Goal: Use online tool/utility: Utilize a website feature to perform a specific function

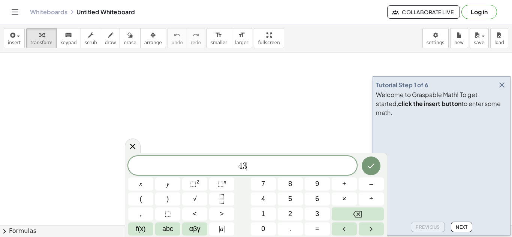
scroll to position [1, 0]
click at [282, 229] on button "." at bounding box center [290, 229] width 25 height 13
click at [348, 203] on button "×" at bounding box center [344, 199] width 25 height 13
click at [369, 189] on button "–" at bounding box center [371, 184] width 25 height 13
click at [291, 202] on span "5" at bounding box center [290, 199] width 4 height 10
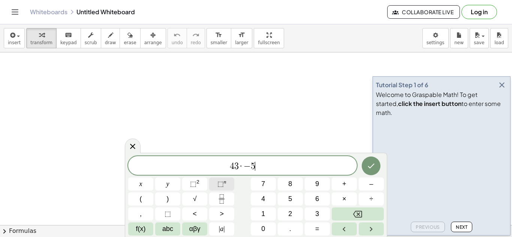
click at [211, 189] on button "⬚ n" at bounding box center [221, 184] width 25 height 13
click at [232, 164] on span "4 3 · − 5 4 ​" at bounding box center [242, 166] width 229 height 10
click at [285, 170] on span "1 ​ 3 · − 5 4" at bounding box center [242, 166] width 229 height 10
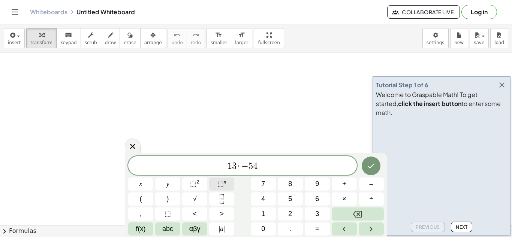
click at [222, 187] on span "⬚" at bounding box center [220, 183] width 6 height 7
click at [219, 182] on span "⬚" at bounding box center [220, 183] width 6 height 7
click at [225, 186] on span "⬚ n" at bounding box center [221, 184] width 9 height 10
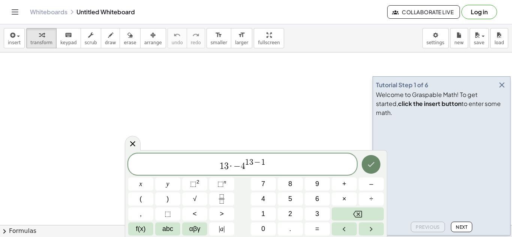
click at [372, 162] on icon "Done" at bounding box center [371, 164] width 9 height 9
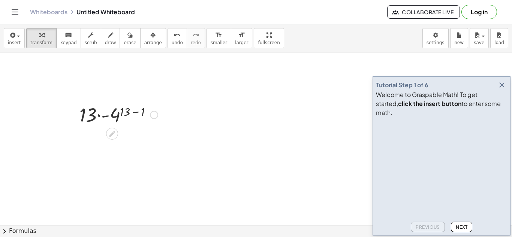
click at [138, 112] on div at bounding box center [119, 114] width 86 height 25
click at [125, 144] on div at bounding box center [119, 139] width 86 height 25
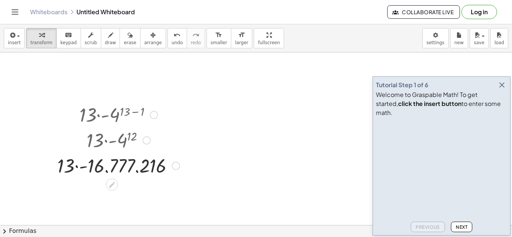
click at [78, 167] on div at bounding box center [119, 165] width 130 height 25
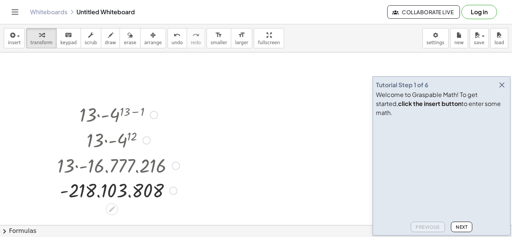
click at [153, 114] on div at bounding box center [154, 115] width 8 height 8
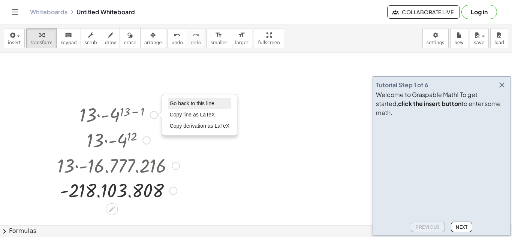
click at [183, 104] on span "Go back to this line" at bounding box center [192, 103] width 45 height 6
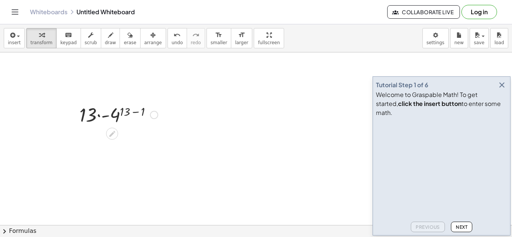
click at [153, 113] on div "Go back to this line Copy line as LaTeX Copy derivation as LaTeX" at bounding box center [154, 115] width 8 height 8
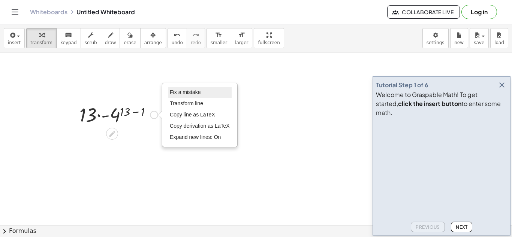
click at [175, 96] on li "Fix a mistake" at bounding box center [200, 92] width 64 height 11
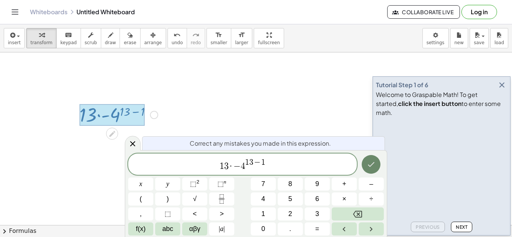
click at [368, 166] on icon "Done" at bounding box center [371, 164] width 9 height 9
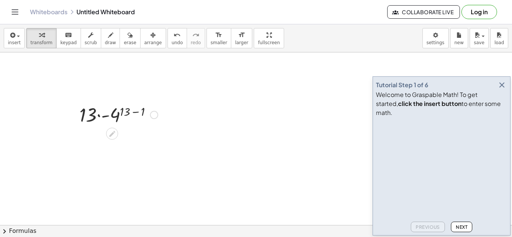
click at [138, 114] on div at bounding box center [119, 114] width 86 height 25
click at [124, 139] on div at bounding box center [119, 139] width 86 height 25
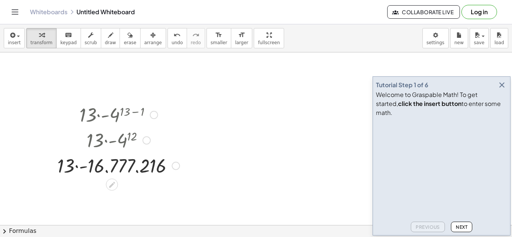
click at [136, 172] on div at bounding box center [119, 165] width 130 height 25
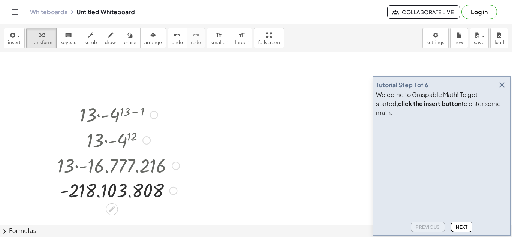
click at [128, 196] on div at bounding box center [119, 190] width 130 height 25
click at [110, 190] on div at bounding box center [119, 190] width 130 height 25
click at [171, 192] on div "Fix a mistake Transform line Copy line as LaTeX Copy derivation as LaTeX Expand…" at bounding box center [173, 191] width 8 height 8
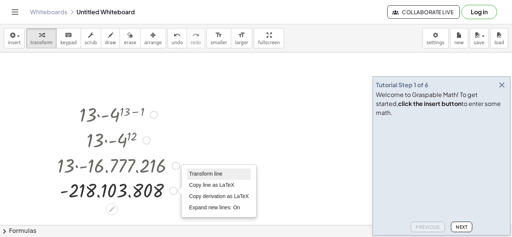
click at [194, 176] on span "Transform line" at bounding box center [205, 174] width 33 height 6
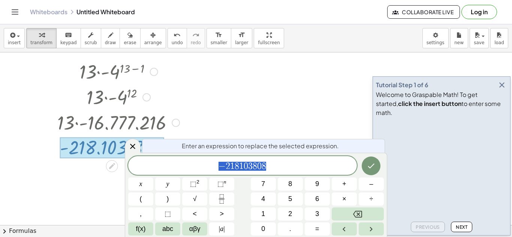
scroll to position [43, 0]
click at [134, 143] on icon at bounding box center [132, 146] width 9 height 9
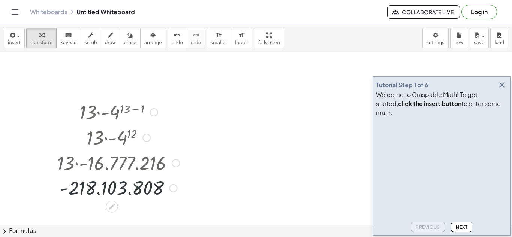
scroll to position [0, 0]
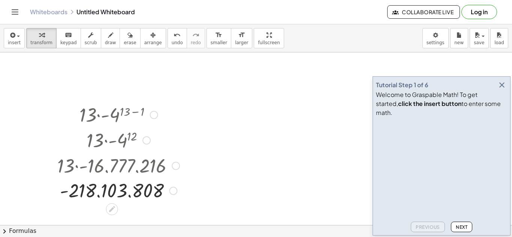
click at [155, 115] on div at bounding box center [154, 115] width 8 height 8
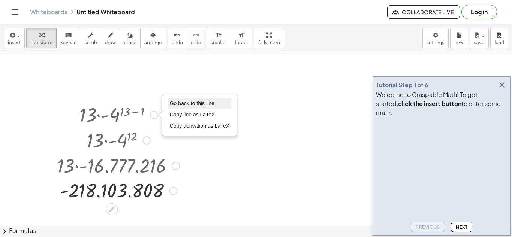
click at [183, 105] on span "Go back to this line" at bounding box center [192, 103] width 45 height 6
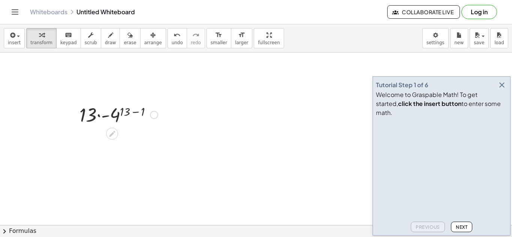
click at [154, 113] on div "Go back to this line Copy line as LaTeX Copy derivation as LaTeX" at bounding box center [154, 115] width 8 height 8
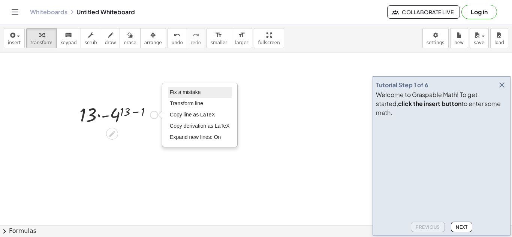
click at [184, 93] on span "Fix a mistake" at bounding box center [185, 92] width 31 height 6
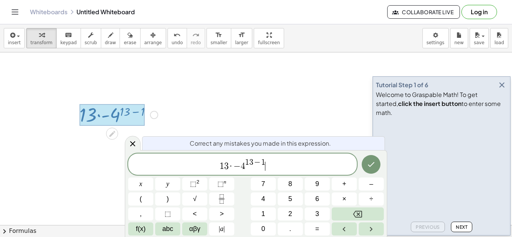
click at [245, 169] on span "1 3 · − 4 1 3 − 1 ​" at bounding box center [242, 164] width 229 height 13
click at [229, 169] on span "·" at bounding box center [231, 166] width 5 height 9
click at [254, 161] on span "−" at bounding box center [257, 163] width 8 height 8
click at [266, 166] on span "4 7 · − 2 1 6 ​ − 1" at bounding box center [242, 164] width 229 height 13
click at [232, 166] on span "−" at bounding box center [235, 166] width 7 height 9
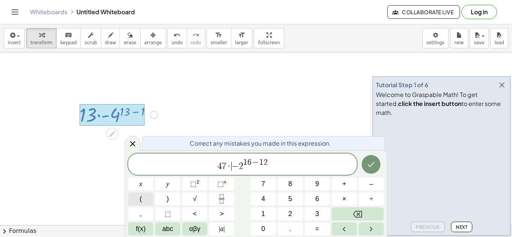
click at [143, 203] on button "(" at bounding box center [140, 199] width 25 height 13
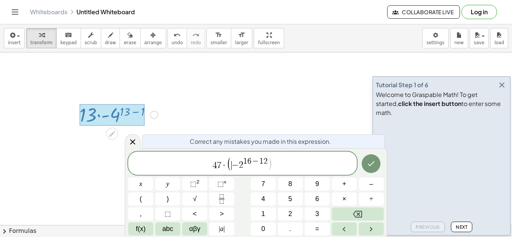
click at [245, 168] on span "​ − 2 1 6 − 1 2" at bounding box center [250, 164] width 36 height 12
click at [245, 169] on span "− 2 ​ 1 6 − 1 2" at bounding box center [250, 164] width 36 height 12
click at [160, 201] on button ")" at bounding box center [167, 199] width 25 height 13
click at [371, 163] on icon "Done" at bounding box center [371, 164] width 9 height 9
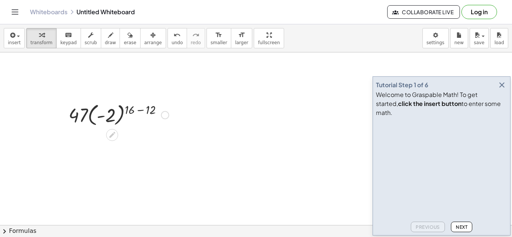
click at [141, 109] on div at bounding box center [119, 114] width 108 height 27
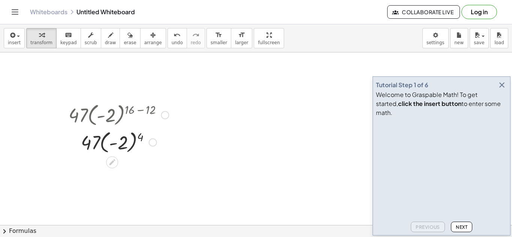
click at [134, 145] on div at bounding box center [119, 141] width 108 height 27
click at [113, 171] on div at bounding box center [119, 168] width 108 height 25
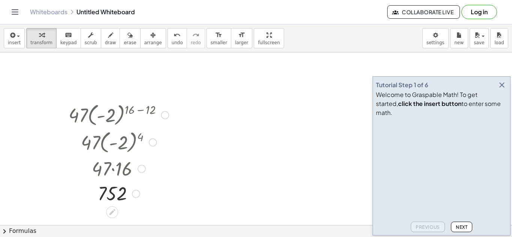
click at [130, 195] on div at bounding box center [119, 193] width 108 height 25
click at [133, 194] on div "Fix a mistake Transform line Copy line as LaTeX Copy derivation as LaTeX Expand…" at bounding box center [136, 194] width 8 height 8
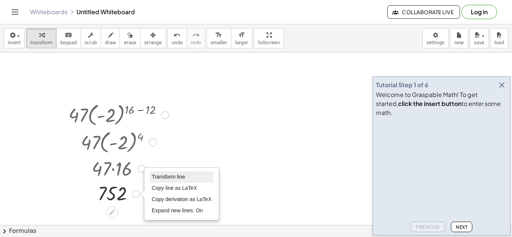
click at [166, 177] on span "Transform line" at bounding box center [168, 177] width 33 height 6
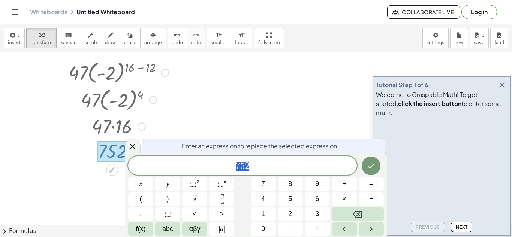
scroll to position [42, 0]
click at [133, 148] on icon at bounding box center [132, 146] width 9 height 9
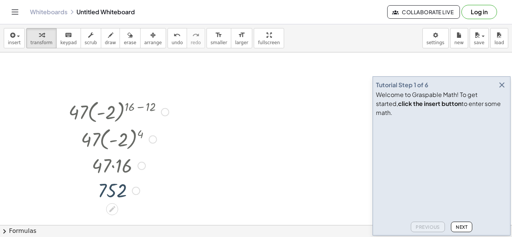
scroll to position [0, 0]
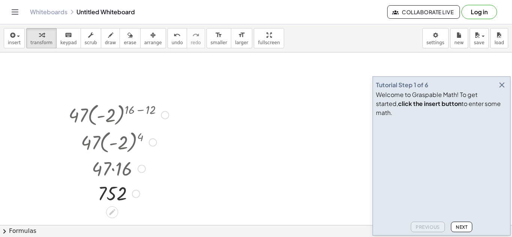
click at [161, 116] on div at bounding box center [165, 115] width 8 height 8
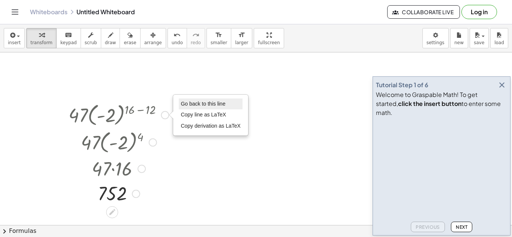
click at [190, 106] on span "Go back to this line" at bounding box center [203, 104] width 45 height 6
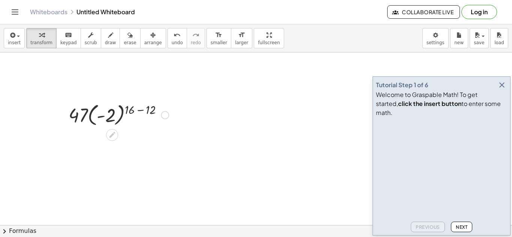
click at [165, 114] on div "Go back to this line Copy line as LaTeX Copy derivation as LaTeX" at bounding box center [165, 115] width 8 height 8
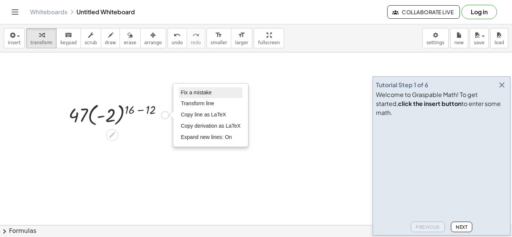
click at [210, 93] on span "Fix a mistake" at bounding box center [196, 93] width 31 height 6
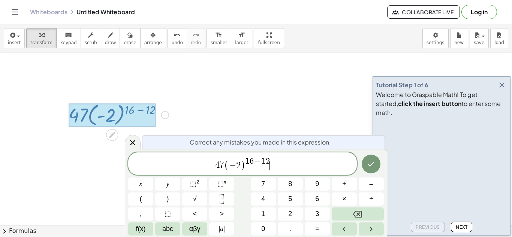
click at [240, 171] on span "4 7 ( − 2 ) 1 6 − 1 2 ​" at bounding box center [242, 164] width 229 height 15
click at [220, 165] on span "7" at bounding box center [222, 165] width 4 height 9
click at [254, 165] on span "−" at bounding box center [258, 162] width 8 height 8
click at [277, 160] on span "1 7 ( − 3 ) 1 5 ​ − 1 2" at bounding box center [242, 164] width 229 height 15
click at [215, 165] on span "1 7 ( − 3 ) 1 5 − 1 3 ​" at bounding box center [242, 164] width 229 height 15
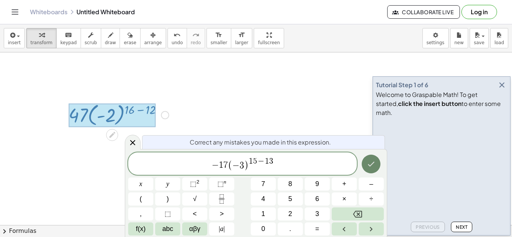
click at [371, 164] on icon "Done" at bounding box center [371, 164] width 9 height 9
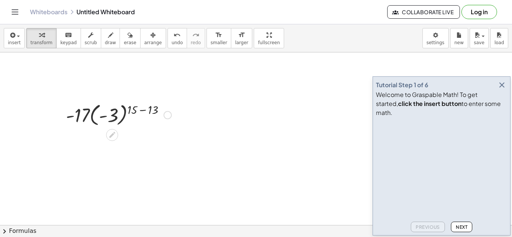
click at [142, 111] on div at bounding box center [118, 114] width 113 height 27
click at [142, 137] on div at bounding box center [118, 141] width 113 height 27
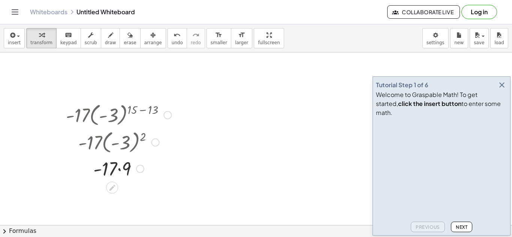
click at [119, 174] on div at bounding box center [118, 168] width 113 height 25
click at [167, 117] on div at bounding box center [167, 115] width 8 height 8
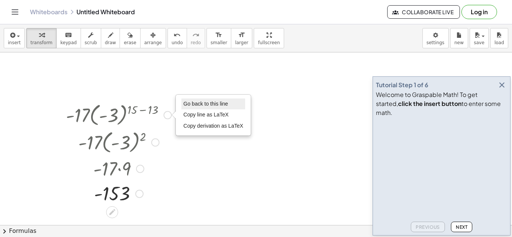
click at [200, 99] on li "Go back to this line" at bounding box center [213, 104] width 64 height 11
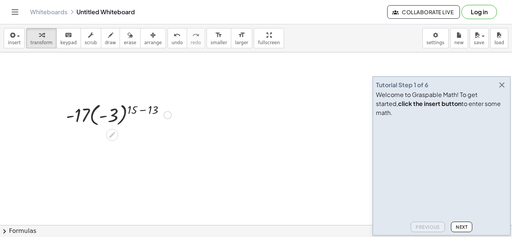
click at [168, 115] on div "Go back to this line Copy line as LaTeX Copy derivation as LaTeX" at bounding box center [167, 115] width 8 height 8
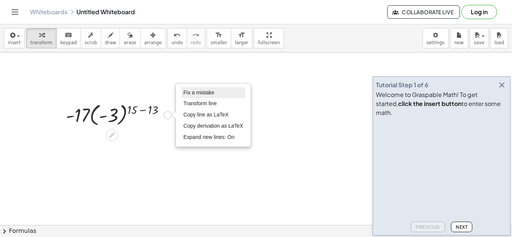
click at [210, 96] on span "Fix a mistake" at bounding box center [198, 93] width 31 height 6
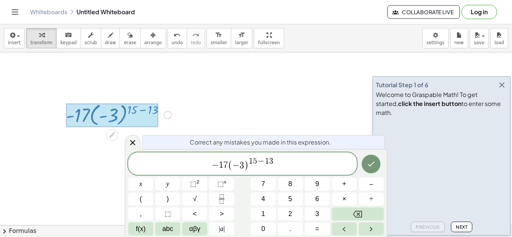
click at [246, 168] on span ")" at bounding box center [246, 165] width 5 height 11
click at [231, 168] on span "− 1 7 ( 5 ​ ) 1 5 − 1 3" at bounding box center [242, 164] width 229 height 15
click at [267, 163] on span "4 3 ​ ( 5 ) 1 5 − 1 3" at bounding box center [242, 164] width 229 height 15
click at [252, 165] on span "−" at bounding box center [254, 162] width 8 height 8
click at [375, 164] on icon "Done" at bounding box center [371, 164] width 9 height 9
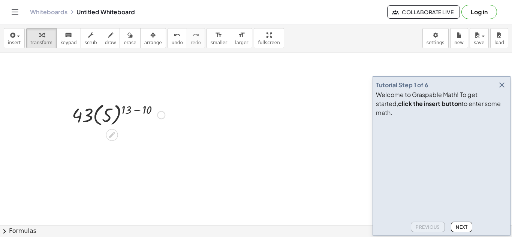
click at [136, 112] on div at bounding box center [118, 114] width 100 height 27
click at [130, 144] on div at bounding box center [118, 141] width 100 height 27
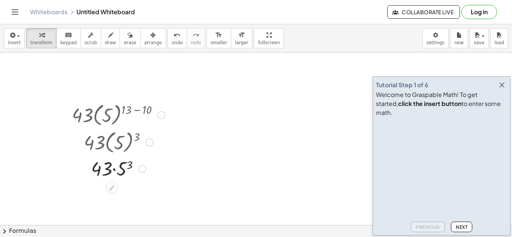
click at [119, 175] on div at bounding box center [118, 168] width 100 height 25
click at [110, 196] on div at bounding box center [118, 193] width 100 height 25
click at [140, 198] on div at bounding box center [141, 194] width 8 height 8
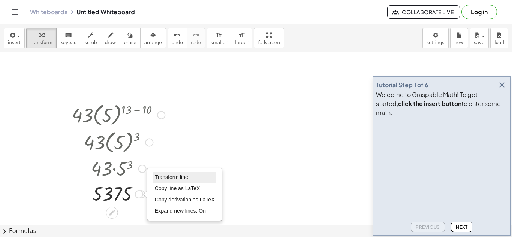
click at [169, 180] on span "Transform line" at bounding box center [171, 177] width 33 height 6
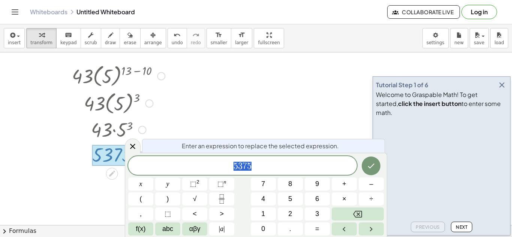
scroll to position [42, 0]
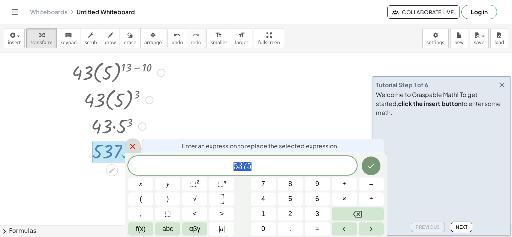
click at [135, 145] on icon at bounding box center [132, 146] width 9 height 9
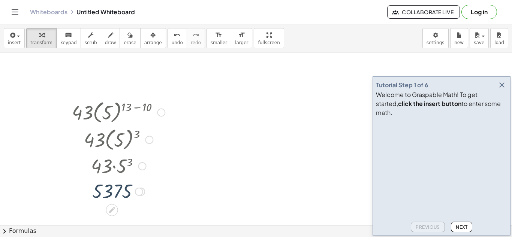
scroll to position [0, 0]
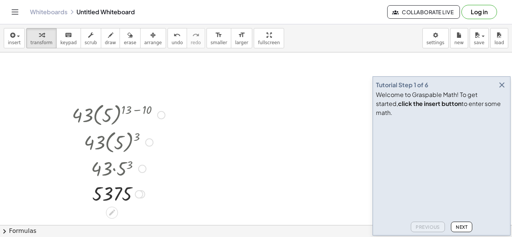
click at [161, 116] on div at bounding box center [161, 115] width 8 height 8
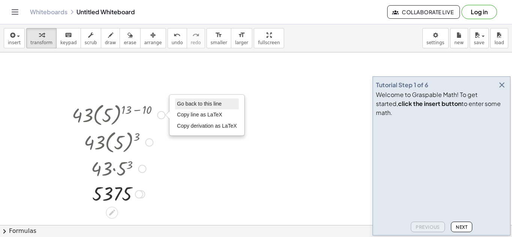
click at [186, 107] on span "Go back to this line" at bounding box center [199, 104] width 45 height 6
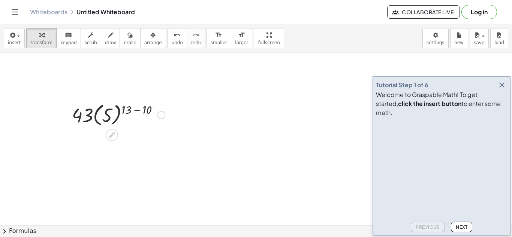
click at [160, 115] on div "Go back to this line Copy line as LaTeX Copy derivation as LaTeX" at bounding box center [161, 115] width 8 height 8
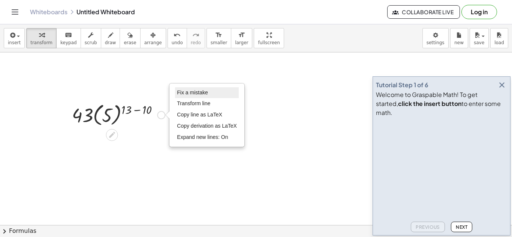
click at [194, 94] on span "Fix a mistake" at bounding box center [192, 93] width 31 height 6
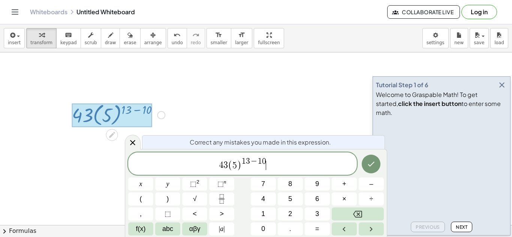
click at [235, 168] on span "5" at bounding box center [234, 165] width 4 height 9
click at [367, 187] on button "–" at bounding box center [371, 184] width 25 height 13
click at [222, 167] on span "3" at bounding box center [222, 165] width 4 height 9
click at [270, 165] on span "2 3 ​ ( − 5 ) 1 3 − 1 0" at bounding box center [242, 164] width 229 height 15
click at [256, 162] on span "−" at bounding box center [260, 162] width 8 height 8
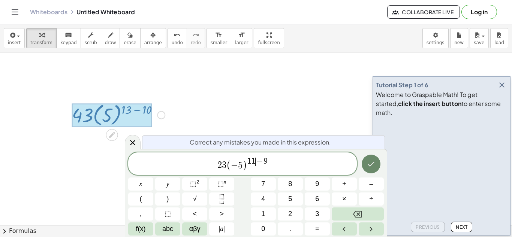
click at [377, 168] on button "Done" at bounding box center [371, 164] width 19 height 19
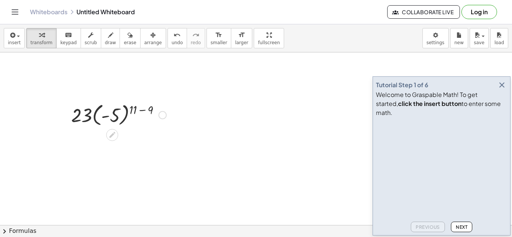
click at [144, 111] on div at bounding box center [118, 114] width 103 height 27
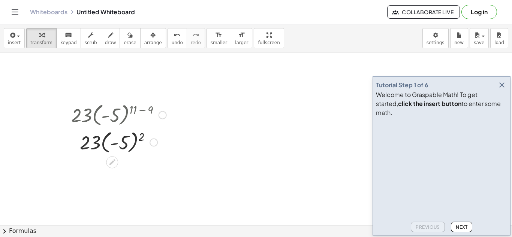
click at [133, 144] on div at bounding box center [118, 141] width 103 height 27
click at [113, 171] on div at bounding box center [118, 168] width 103 height 25
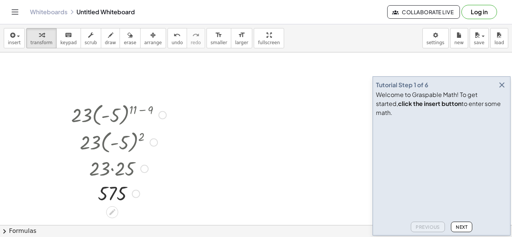
click at [133, 196] on div "Fix a mistake Transform line Copy line as LaTeX Copy derivation as LaTeX Expand…" at bounding box center [136, 194] width 8 height 8
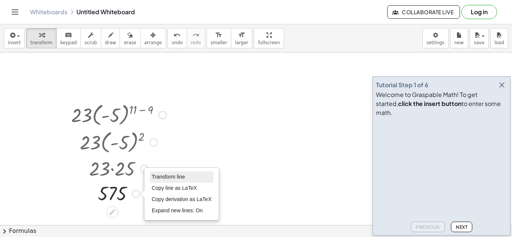
click at [153, 178] on span "Transform line" at bounding box center [168, 177] width 33 height 6
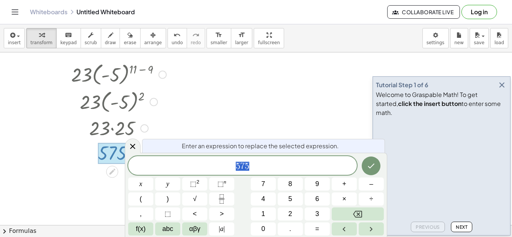
scroll to position [42, 0]
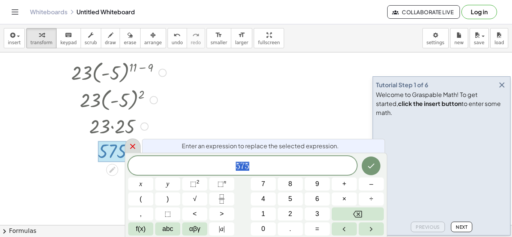
click at [134, 146] on icon at bounding box center [132, 146] width 9 height 9
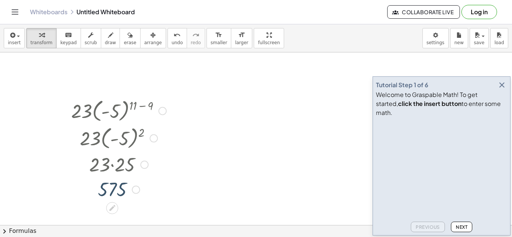
scroll to position [0, 0]
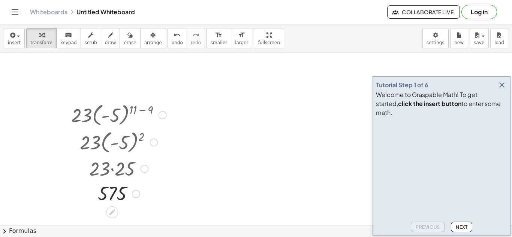
click at [164, 114] on div at bounding box center [163, 115] width 8 height 8
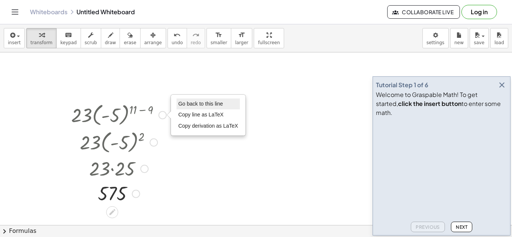
click at [195, 106] on span "Go back to this line" at bounding box center [200, 104] width 45 height 6
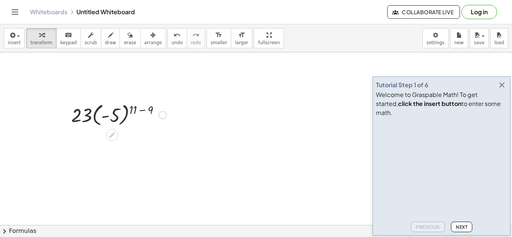
click at [164, 114] on div "Go back to this line Copy line as LaTeX Copy derivation as LaTeX" at bounding box center [163, 115] width 8 height 8
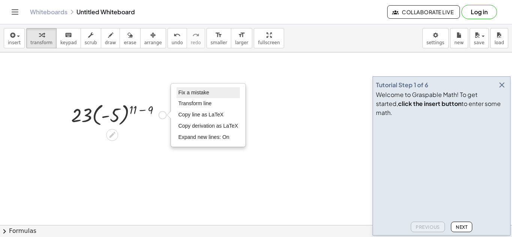
click at [197, 93] on span "Fix a mistake" at bounding box center [193, 93] width 31 height 6
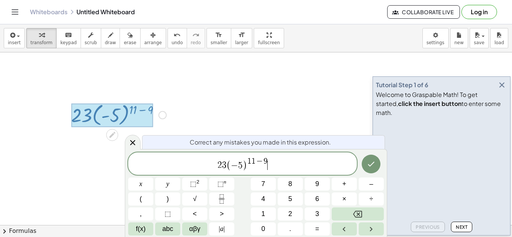
click at [246, 163] on span ")" at bounding box center [245, 165] width 5 height 11
click at [245, 163] on span ")" at bounding box center [245, 165] width 5 height 11
click at [372, 167] on icon "Done" at bounding box center [371, 164] width 9 height 9
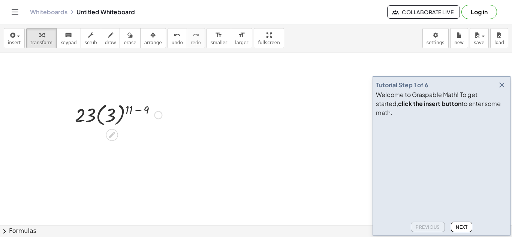
click at [157, 118] on div "Fix a mistake Transform line Copy line as LaTeX Copy derivation as LaTeX Expand…" at bounding box center [158, 115] width 8 height 8
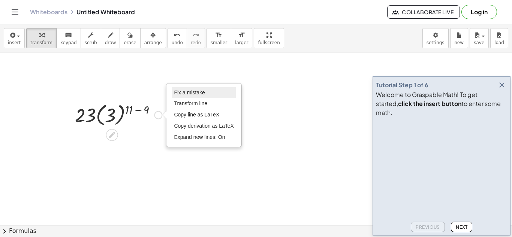
click at [197, 91] on span "Fix a mistake" at bounding box center [189, 93] width 31 height 6
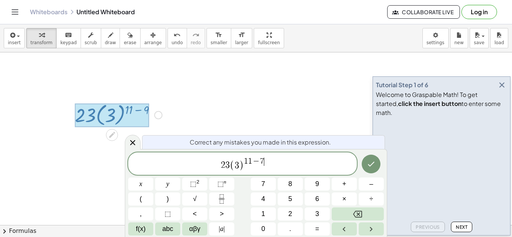
click at [229, 164] on span "3" at bounding box center [227, 165] width 4 height 9
click at [255, 164] on span "1 1 − 7" at bounding box center [257, 162] width 20 height 8
click at [365, 164] on button "Done" at bounding box center [371, 164] width 19 height 19
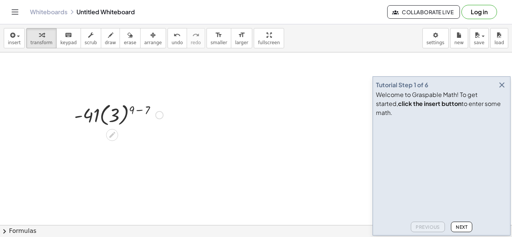
click at [138, 114] on div at bounding box center [118, 114] width 96 height 27
click at [135, 141] on div at bounding box center [118, 141] width 96 height 27
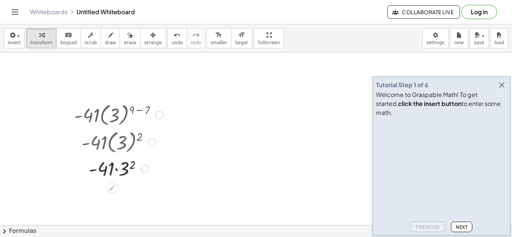
click at [125, 175] on div at bounding box center [118, 168] width 96 height 25
click at [121, 198] on div at bounding box center [118, 193] width 96 height 25
click at [112, 195] on div "- 369 Fix a mistake Transform line Copy line as LaTeX Copy derivation as LaTeX …" at bounding box center [112, 195] width 0 height 0
click at [141, 196] on div "Transform line Copy line as LaTeX Copy derivation as LaTeX Expand new lines: On" at bounding box center [139, 194] width 8 height 8
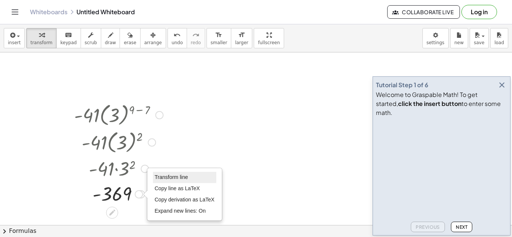
click at [182, 175] on span "Transform line" at bounding box center [171, 177] width 33 height 6
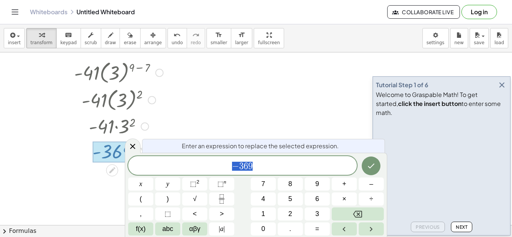
scroll to position [42, 0]
click at [133, 150] on icon at bounding box center [132, 146] width 9 height 9
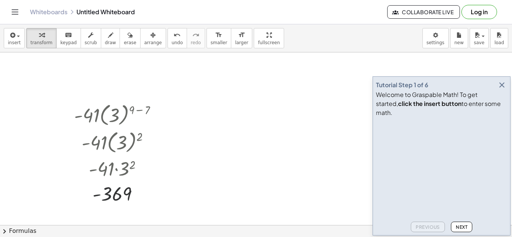
scroll to position [0, 0]
click at [158, 114] on div at bounding box center [159, 115] width 8 height 8
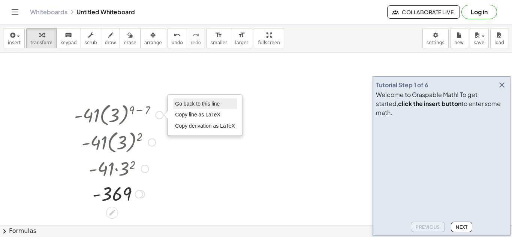
click at [186, 104] on span "Go back to this line" at bounding box center [197, 104] width 45 height 6
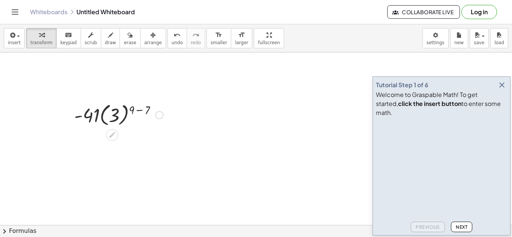
click at [160, 116] on div "Go back to this line Copy line as LaTeX Copy derivation as LaTeX" at bounding box center [159, 115] width 8 height 8
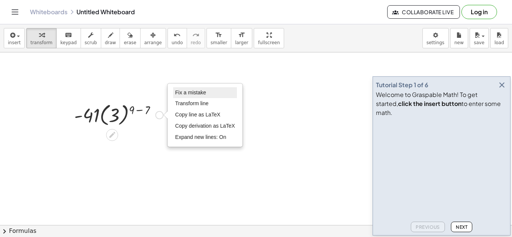
click at [184, 92] on span "Fix a mistake" at bounding box center [190, 93] width 31 height 6
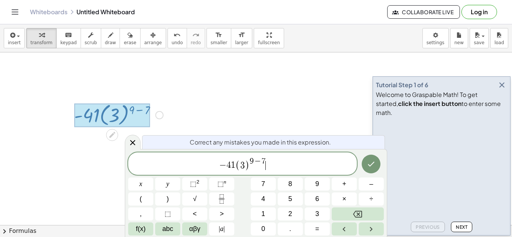
click at [246, 165] on span ")" at bounding box center [247, 165] width 5 height 11
click at [267, 160] on span "− 4 1 ( 2 ​ ) 9 − 7" at bounding box center [242, 164] width 229 height 15
click at [235, 165] on span "(" at bounding box center [237, 165] width 5 height 11
click at [254, 165] on span "−" at bounding box center [258, 162] width 8 height 8
click at [375, 166] on icon "Done" at bounding box center [371, 164] width 9 height 9
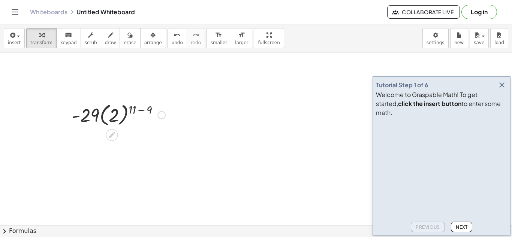
click at [143, 110] on div at bounding box center [118, 114] width 101 height 27
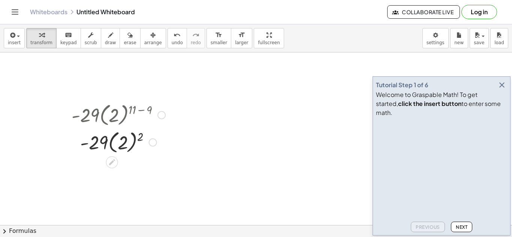
click at [134, 139] on div at bounding box center [118, 141] width 101 height 27
click at [124, 170] on div at bounding box center [118, 168] width 101 height 25
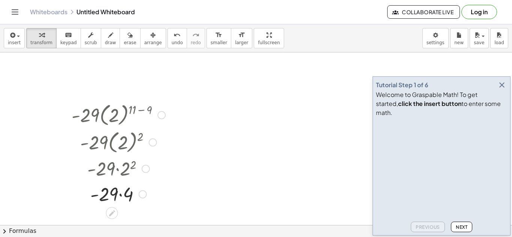
click at [120, 193] on div at bounding box center [118, 193] width 101 height 25
click at [135, 194] on div at bounding box center [135, 194] width 8 height 8
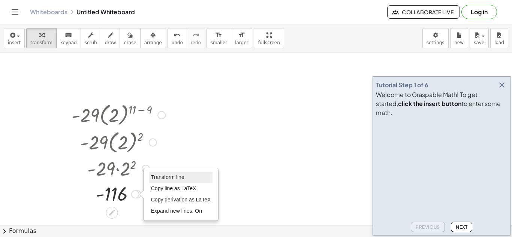
click at [167, 173] on li "Transform line" at bounding box center [181, 177] width 64 height 11
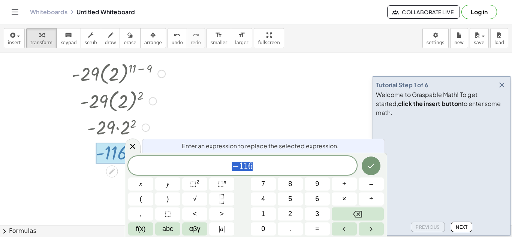
scroll to position [42, 0]
